Goal: Information Seeking & Learning: Check status

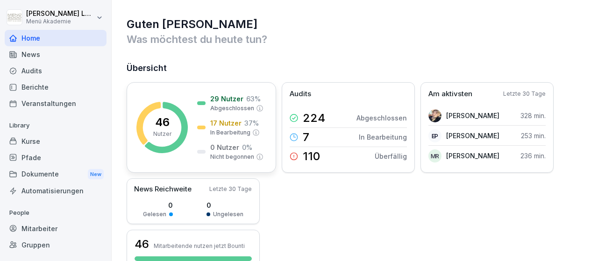
click at [236, 122] on p "17 Nutzer" at bounding box center [225, 123] width 31 height 10
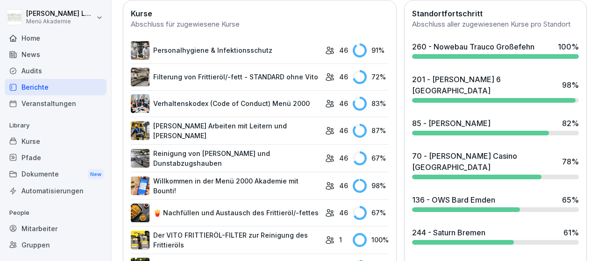
scroll to position [325, 0]
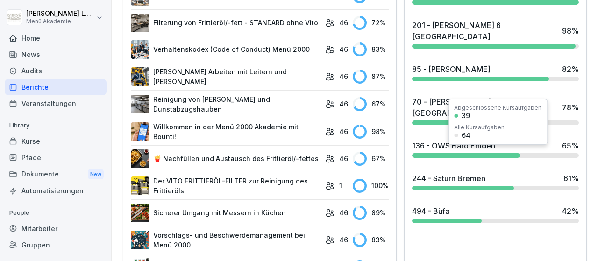
click at [559, 169] on div "244 - Saturn [GEOGRAPHIC_DATA] 61 %" at bounding box center [495, 181] width 174 height 25
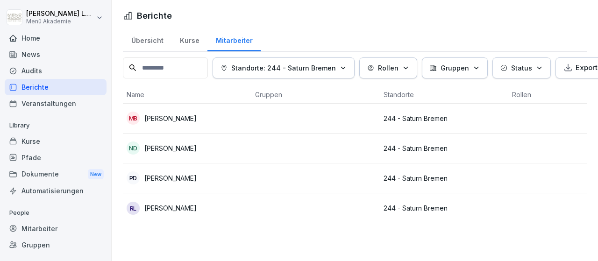
click at [170, 118] on p "[PERSON_NAME]" at bounding box center [170, 119] width 52 height 10
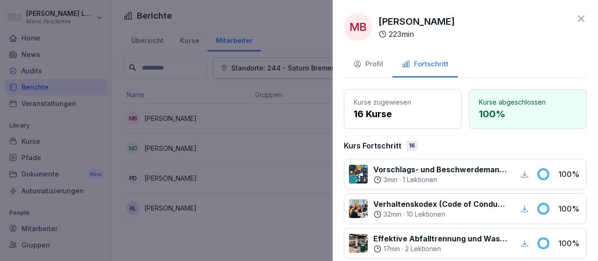
click at [246, 132] on div at bounding box center [299, 130] width 598 height 261
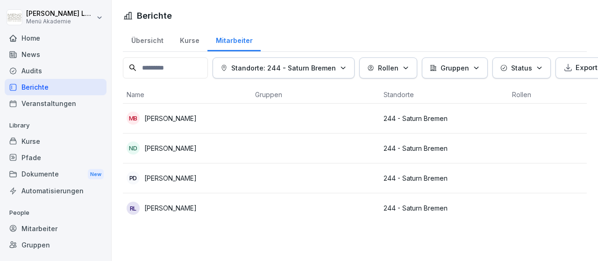
click at [181, 146] on p "[PERSON_NAME]" at bounding box center [170, 148] width 52 height 10
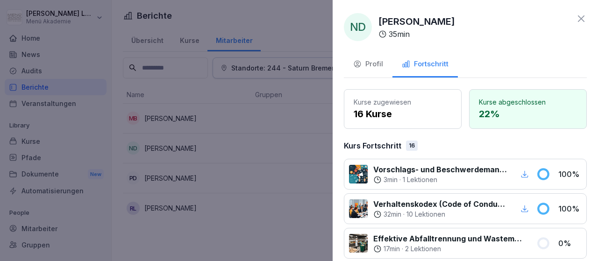
click at [166, 179] on div at bounding box center [299, 130] width 598 height 261
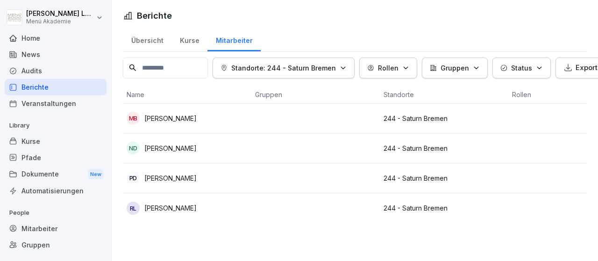
click at [166, 179] on p "[PERSON_NAME]" at bounding box center [170, 178] width 52 height 10
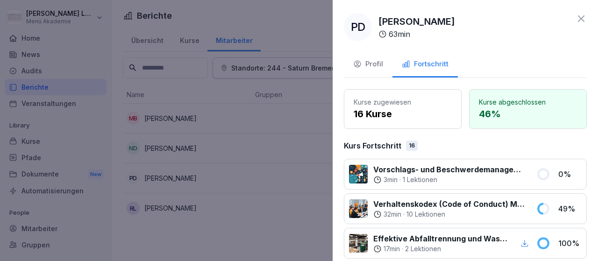
click at [166, 210] on div at bounding box center [299, 130] width 598 height 261
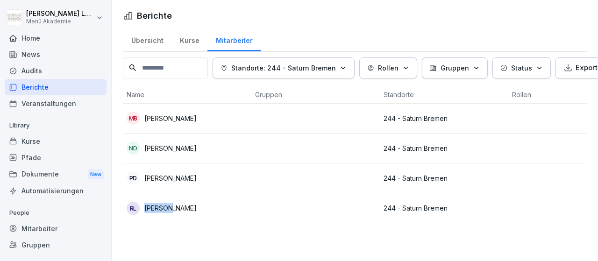
click at [166, 210] on p "[PERSON_NAME]" at bounding box center [170, 208] width 52 height 10
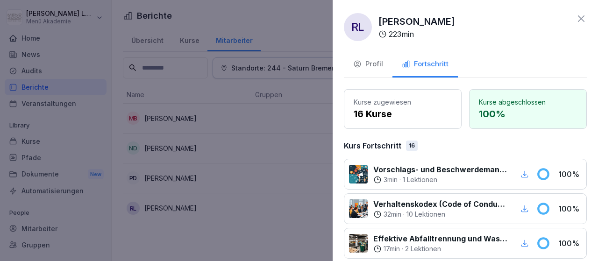
click at [581, 18] on icon at bounding box center [581, 18] width 11 height 11
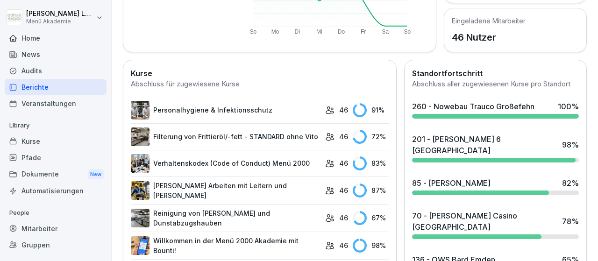
scroll to position [271, 0]
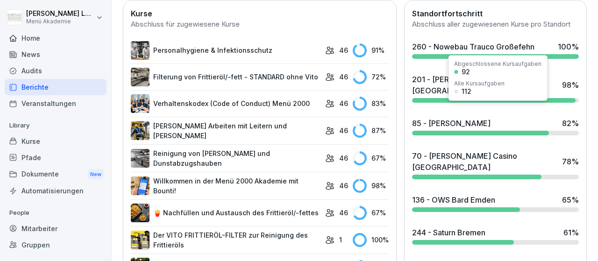
click at [544, 131] on div at bounding box center [480, 133] width 137 height 5
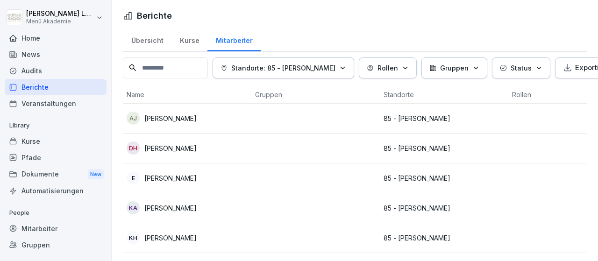
click at [178, 115] on p "[PERSON_NAME]" at bounding box center [170, 119] width 52 height 10
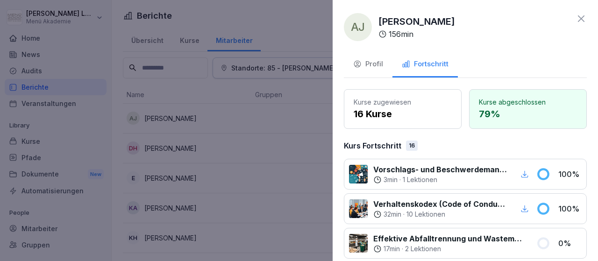
click at [181, 146] on div at bounding box center [299, 130] width 598 height 261
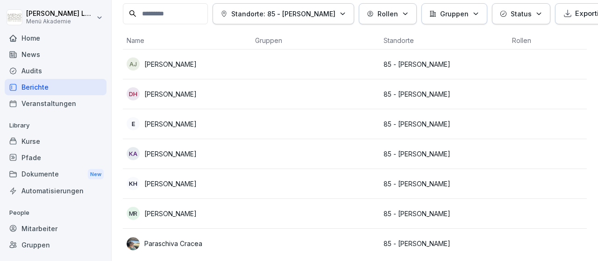
click at [192, 183] on p "[PERSON_NAME]" at bounding box center [170, 184] width 52 height 10
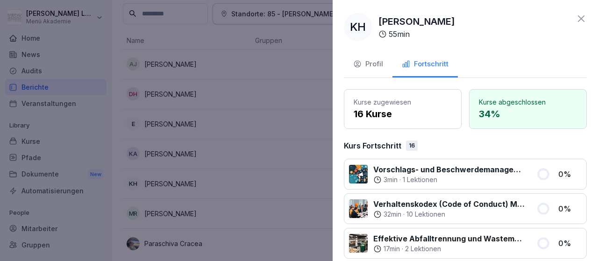
click at [249, 206] on div at bounding box center [299, 130] width 598 height 261
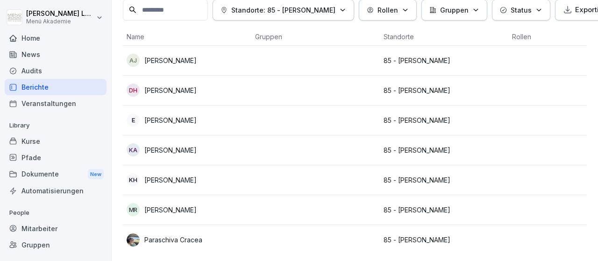
click at [200, 237] on p "Paraschiva Cracea" at bounding box center [173, 240] width 58 height 10
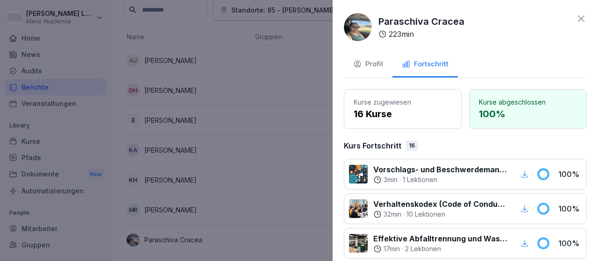
click at [582, 19] on icon at bounding box center [581, 18] width 7 height 7
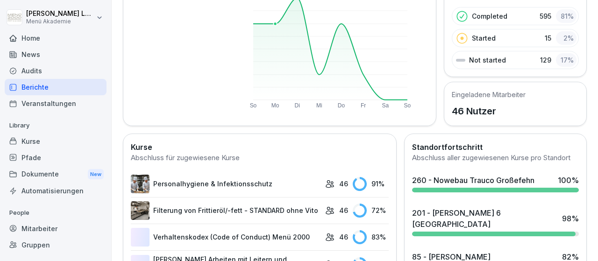
scroll to position [221, 0]
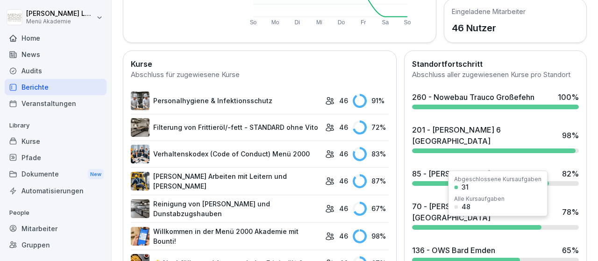
click at [550, 225] on div at bounding box center [495, 227] width 167 height 5
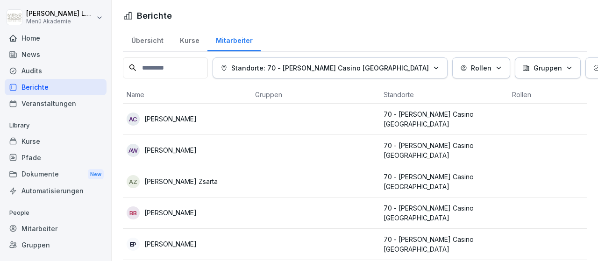
click at [195, 145] on p "[PERSON_NAME]" at bounding box center [170, 150] width 52 height 10
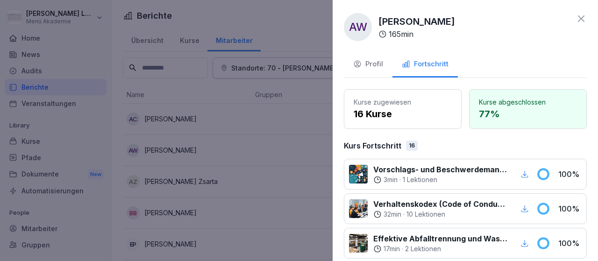
click at [266, 127] on div at bounding box center [299, 130] width 598 height 261
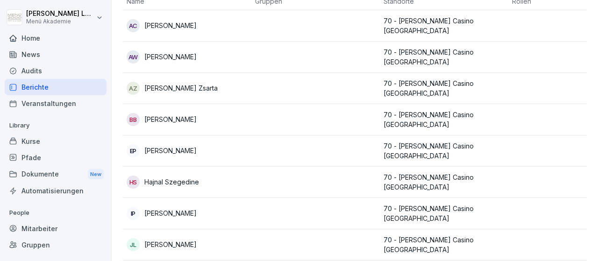
scroll to position [163, 0]
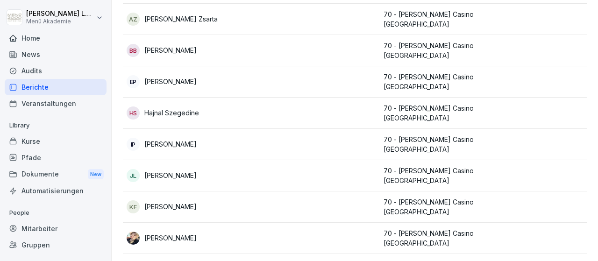
click at [168, 139] on p "[PERSON_NAME]" at bounding box center [170, 144] width 52 height 10
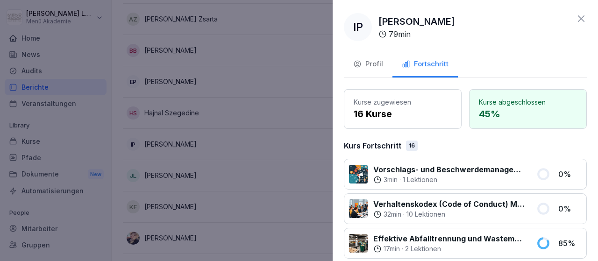
click at [279, 121] on div at bounding box center [299, 130] width 598 height 261
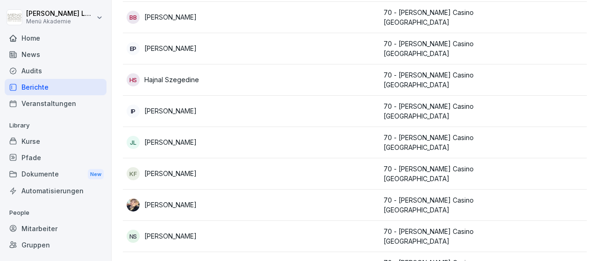
scroll to position [217, 0]
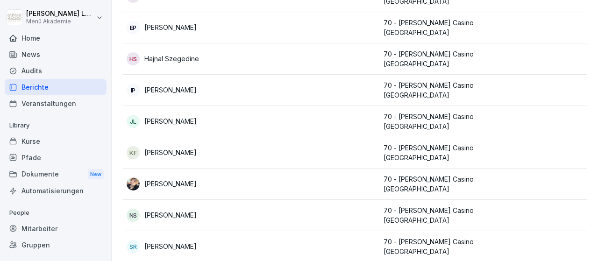
click at [182, 179] on p "[PERSON_NAME]" at bounding box center [170, 184] width 52 height 10
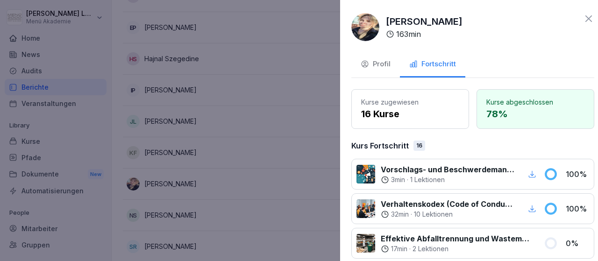
click at [301, 136] on div at bounding box center [299, 130] width 598 height 261
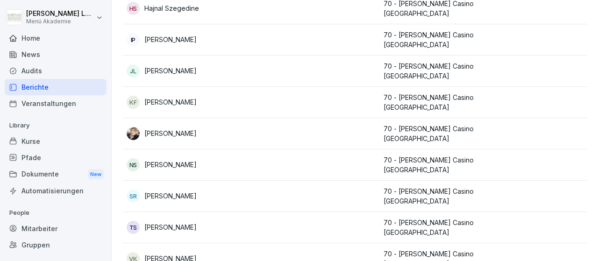
scroll to position [267, 0]
click at [182, 191] on p "[PERSON_NAME]" at bounding box center [170, 196] width 52 height 10
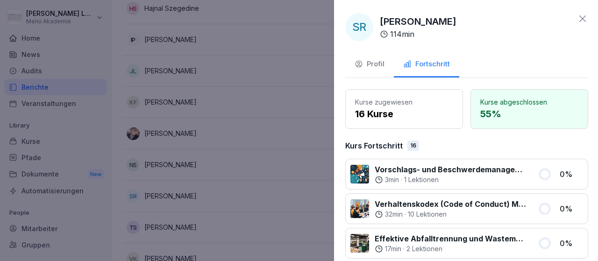
click at [269, 144] on div at bounding box center [299, 130] width 598 height 261
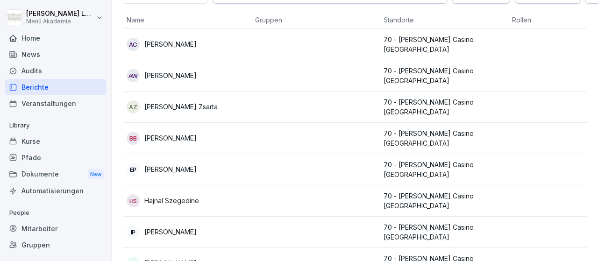
scroll to position [0, 0]
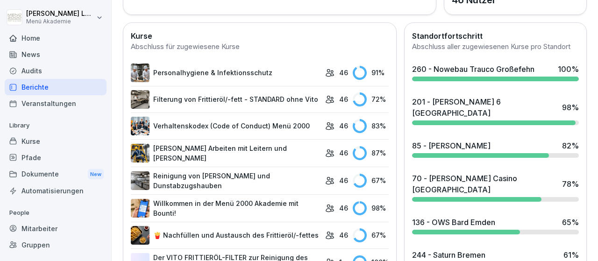
scroll to position [271, 0]
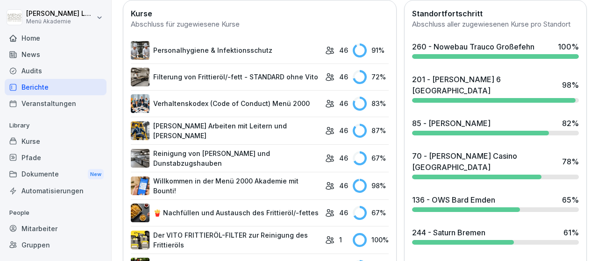
click at [554, 98] on div at bounding box center [493, 100] width 163 height 5
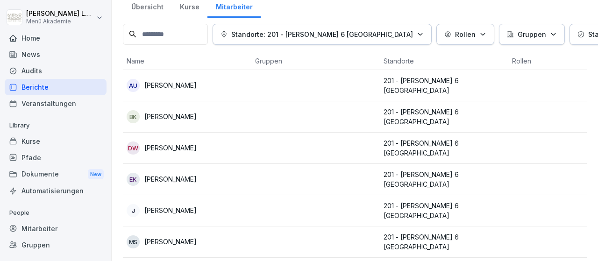
scroll to position [54, 0]
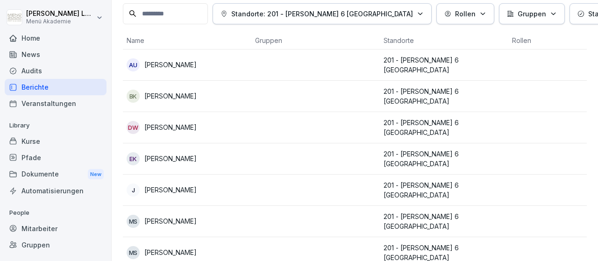
click at [196, 96] on p "[PERSON_NAME]" at bounding box center [170, 96] width 52 height 10
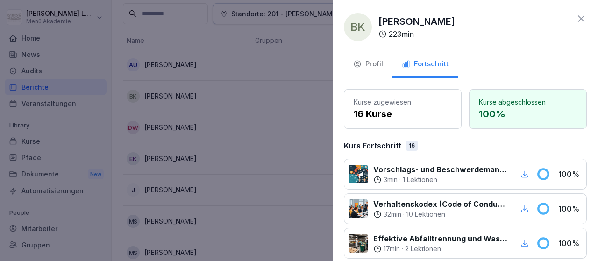
click at [191, 126] on div at bounding box center [299, 130] width 598 height 261
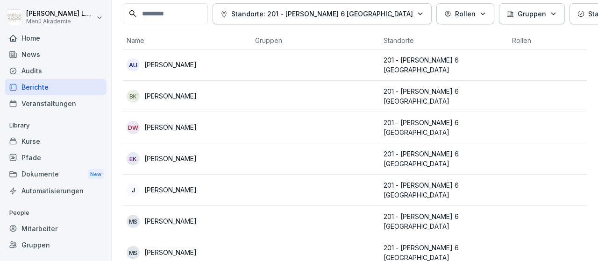
click at [189, 124] on p "[PERSON_NAME]" at bounding box center [170, 127] width 52 height 10
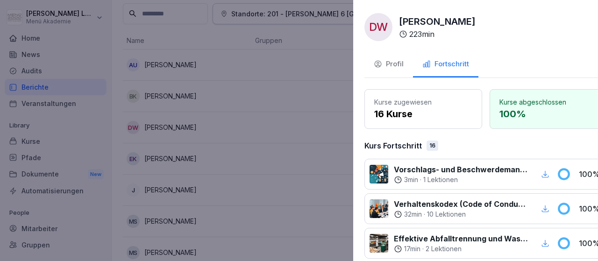
click at [238, 122] on div at bounding box center [299, 130] width 598 height 261
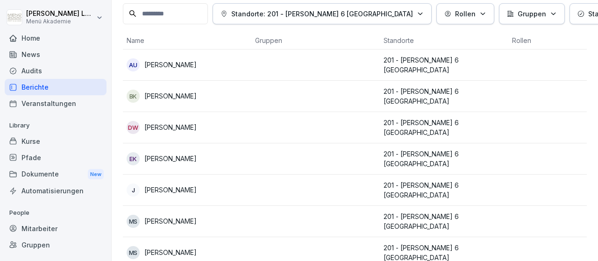
click at [197, 64] on p "[PERSON_NAME]" at bounding box center [170, 65] width 52 height 10
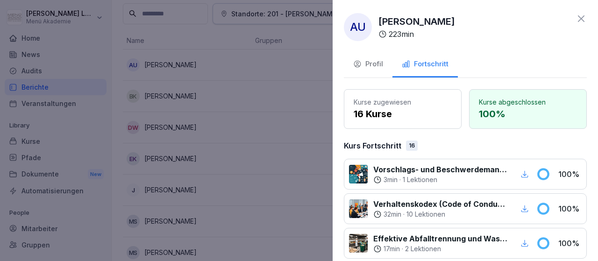
click at [180, 153] on div at bounding box center [299, 130] width 598 height 261
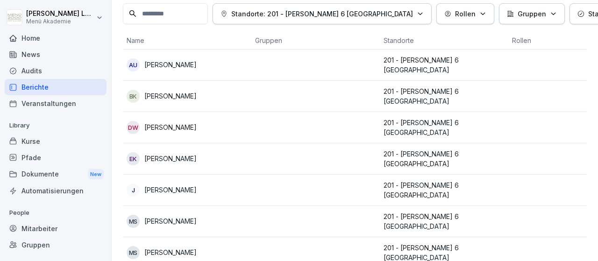
click at [180, 154] on p "[PERSON_NAME]" at bounding box center [170, 159] width 52 height 10
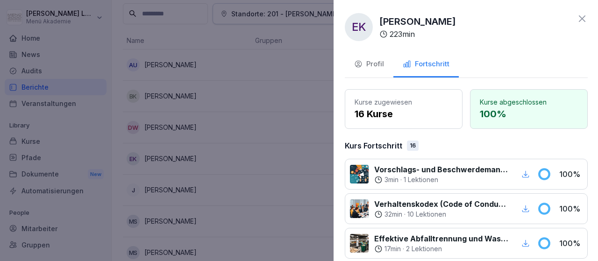
click at [175, 183] on div at bounding box center [299, 130] width 598 height 261
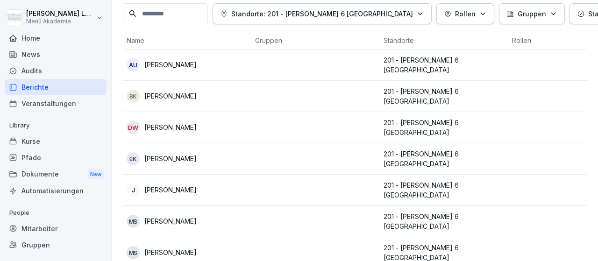
click at [175, 185] on p "[PERSON_NAME]" at bounding box center [170, 190] width 52 height 10
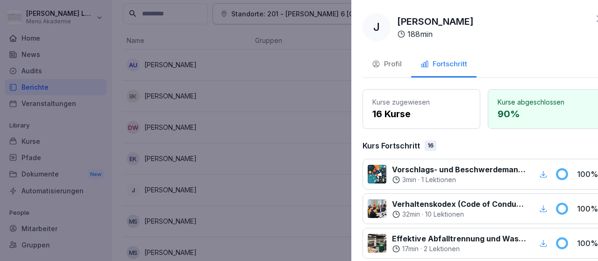
click at [285, 143] on div at bounding box center [299, 130] width 598 height 261
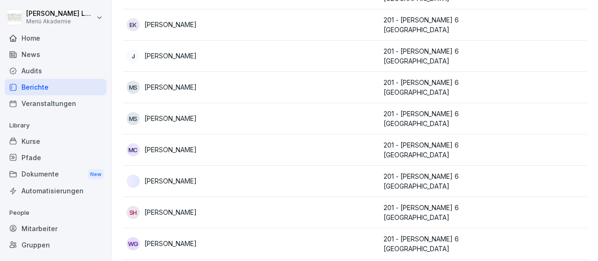
scroll to position [207, 0]
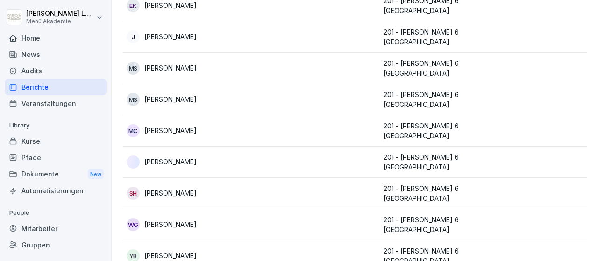
click at [70, 147] on div "Kurse" at bounding box center [56, 141] width 102 height 16
